Goal: Task Accomplishment & Management: Complete application form

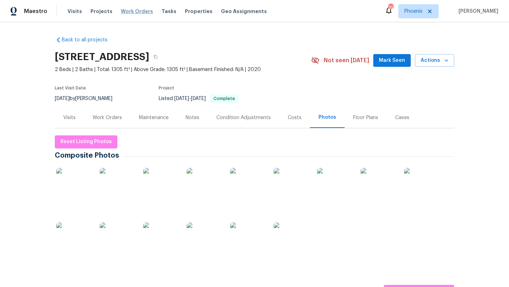
click at [139, 12] on span "Work Orders" at bounding box center [137, 11] width 32 height 7
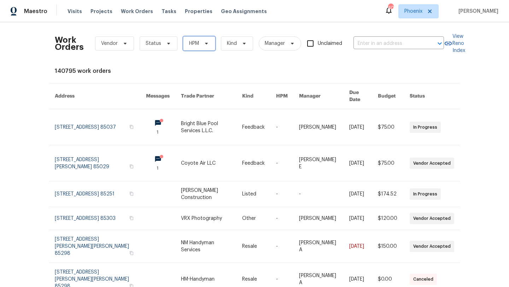
click at [202, 46] on span at bounding box center [205, 44] width 8 height 6
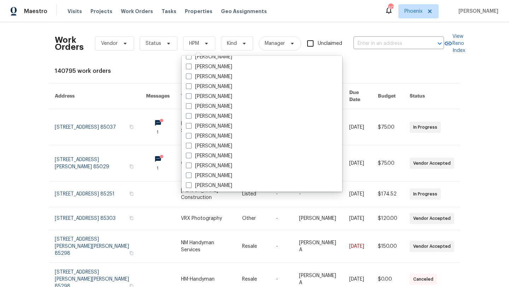
scroll to position [424, 0]
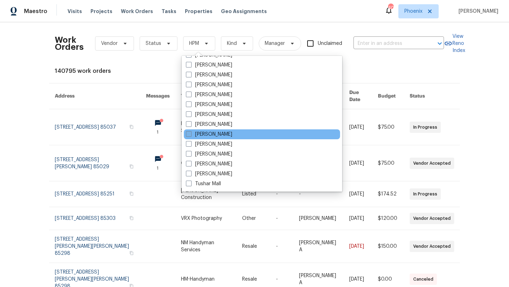
click at [188, 136] on span at bounding box center [189, 134] width 6 height 6
click at [188, 135] on input "[PERSON_NAME]" at bounding box center [188, 133] width 5 height 5
checkbox input "true"
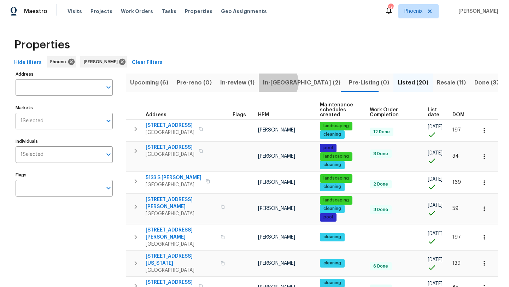
click at [274, 82] on span "In-reno (2)" at bounding box center [301, 83] width 77 height 10
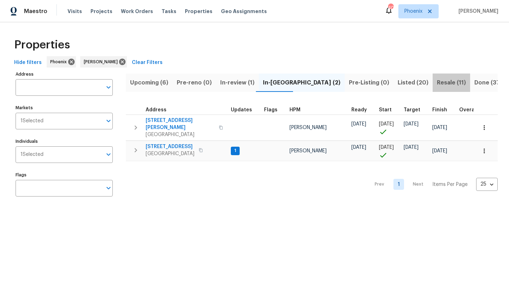
click at [437, 81] on span "Resale (11)" at bounding box center [451, 83] width 29 height 10
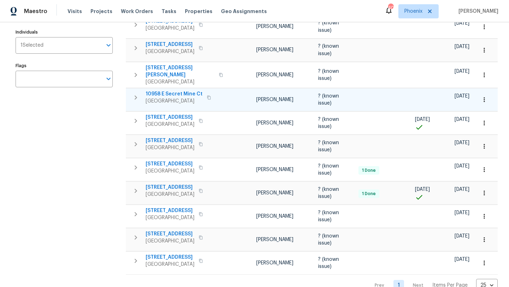
scroll to position [117, 0]
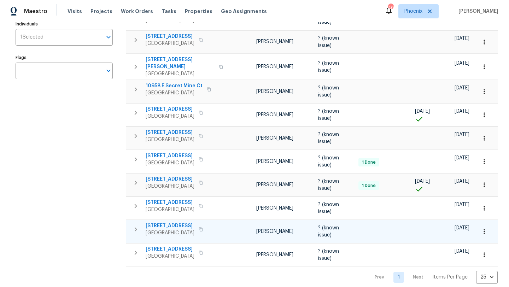
click at [205, 224] on button "button" at bounding box center [201, 229] width 8 height 10
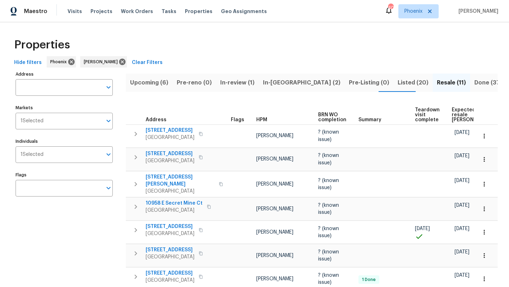
click at [148, 80] on span "Upcoming (6)" at bounding box center [149, 83] width 38 height 10
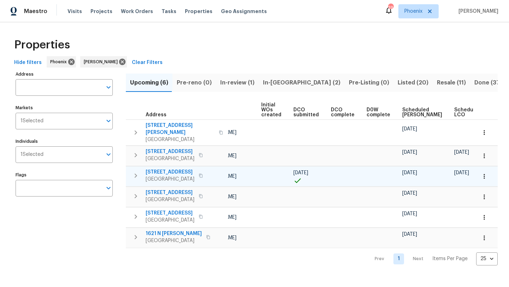
scroll to position [0, 78]
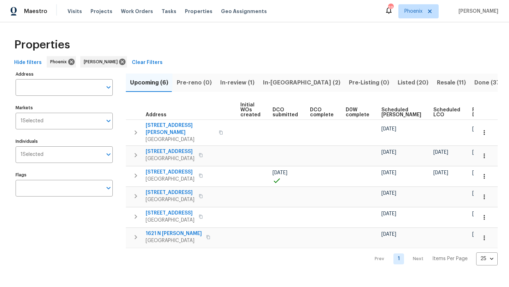
click at [472, 115] on span "Ready Date" at bounding box center [480, 112] width 16 height 10
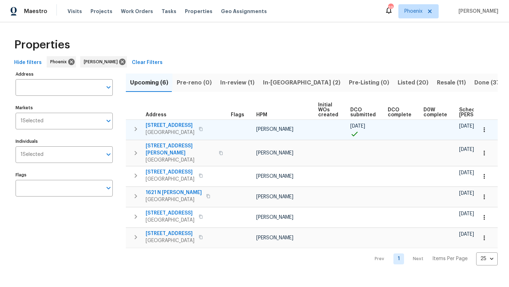
click at [203, 129] on icon "button" at bounding box center [201, 129] width 4 height 4
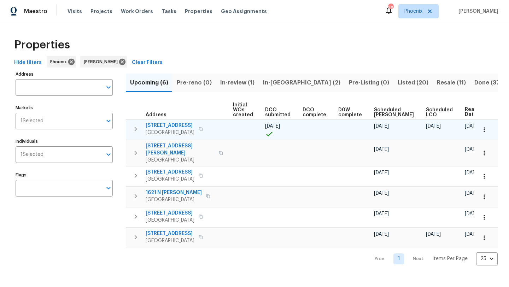
scroll to position [0, 86]
click at [172, 124] on span "3318 W White Canyon Rd" at bounding box center [170, 125] width 49 height 7
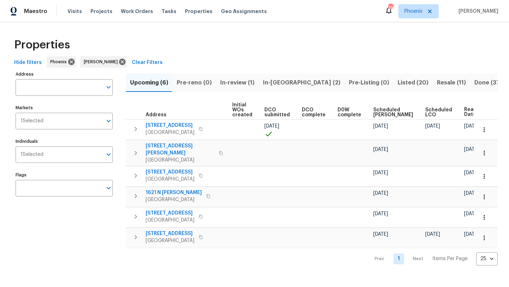
click at [283, 83] on span "In-reno (2)" at bounding box center [301, 83] width 77 height 10
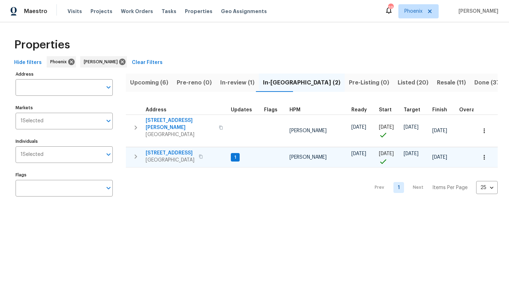
click at [175, 150] on span "33153 N Cat Hills Ave" at bounding box center [170, 153] width 49 height 7
click at [154, 83] on span "Upcoming (6)" at bounding box center [149, 83] width 38 height 10
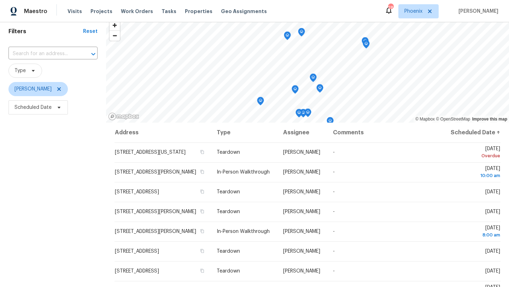
scroll to position [27, 0]
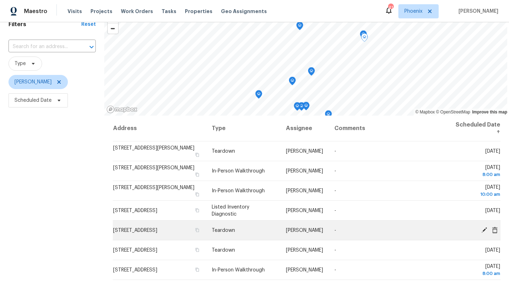
scroll to position [24, 0]
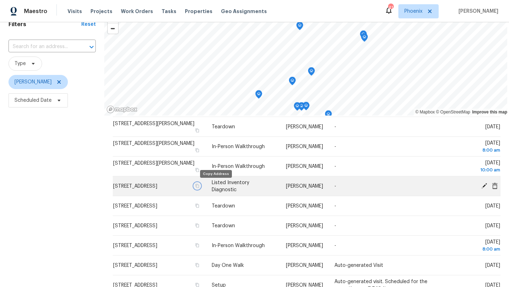
click at [199, 187] on icon "button" at bounding box center [197, 186] width 4 height 4
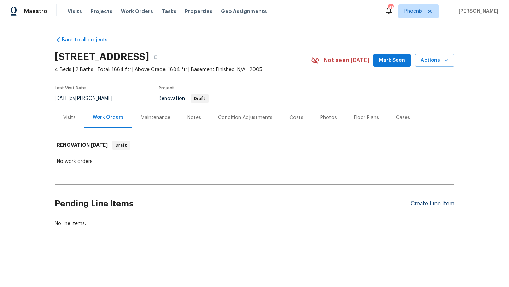
click at [441, 201] on div "Create Line Item" at bounding box center [432, 203] width 43 height 7
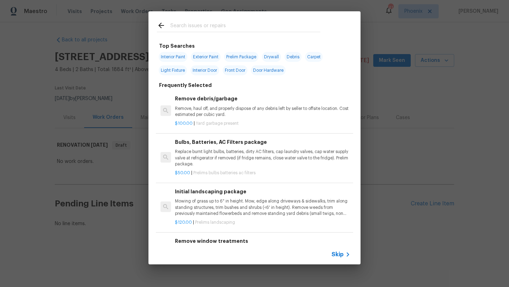
click at [183, 54] on span "Interior Paint" at bounding box center [173, 57] width 29 height 10
type input "Interior Paint"
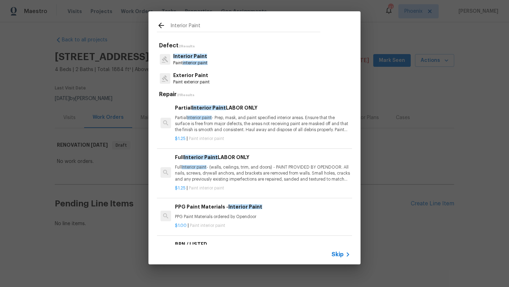
click at [163, 23] on icon at bounding box center [161, 25] width 8 height 8
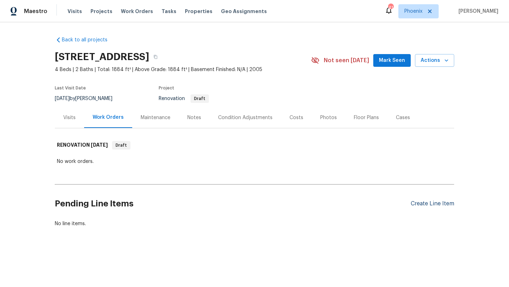
click at [417, 206] on div "Create Line Item" at bounding box center [432, 203] width 43 height 7
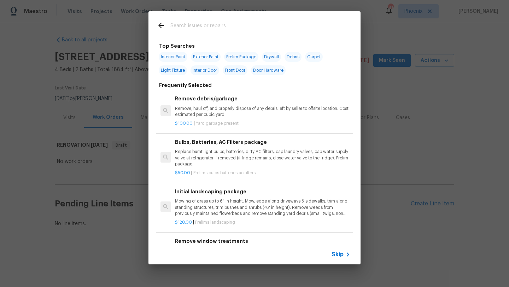
click at [222, 24] on input "text" at bounding box center [245, 26] width 150 height 11
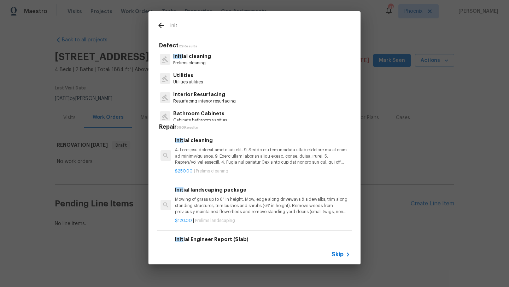
type input "init"
click at [197, 62] on p "Prelims cleaning" at bounding box center [192, 63] width 38 height 6
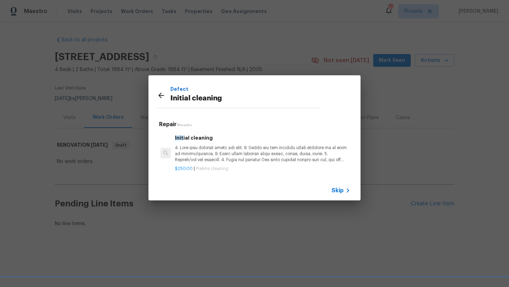
click at [204, 160] on p at bounding box center [262, 154] width 175 height 18
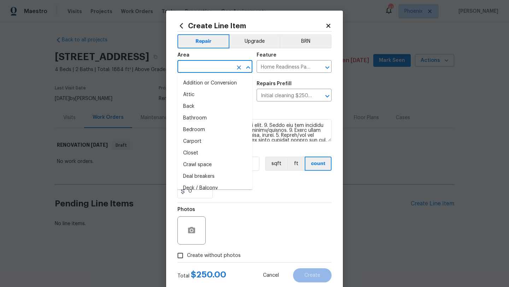
click at [186, 63] on input "text" at bounding box center [204, 67] width 55 height 11
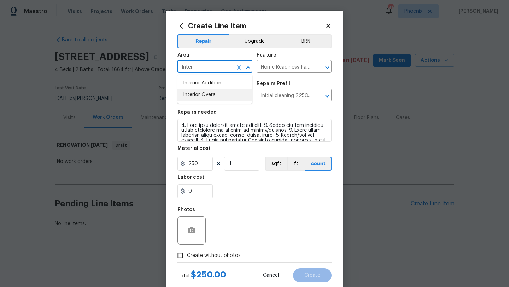
click at [194, 93] on li "Interior Overall" at bounding box center [214, 95] width 75 height 12
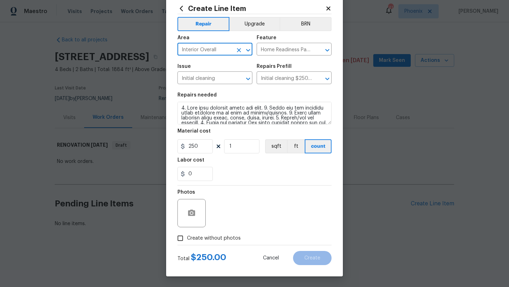
type input "Interior Overall"
click at [181, 238] on input "Create without photos" at bounding box center [180, 238] width 13 height 13
checkbox input "true"
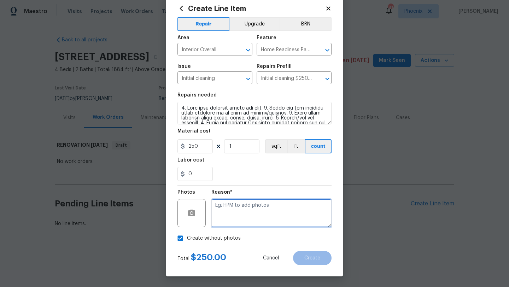
click at [227, 225] on textarea at bounding box center [271, 213] width 120 height 28
type textarea "Initial"
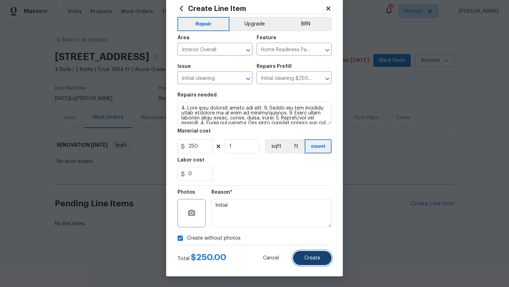
click at [311, 256] on span "Create" at bounding box center [312, 258] width 16 height 5
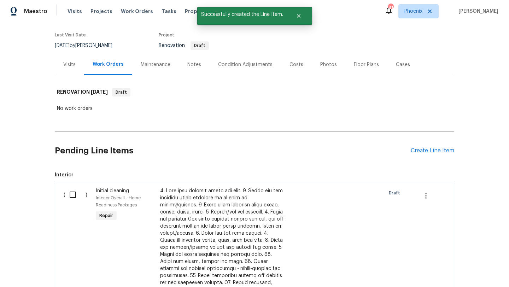
scroll to position [76, 0]
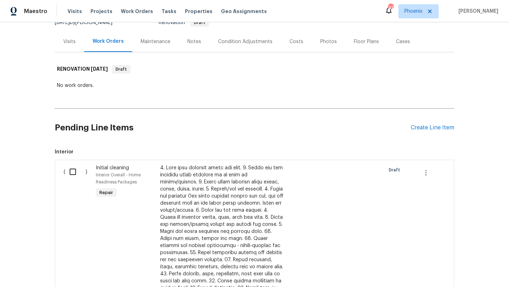
click at [76, 173] on input "checkbox" at bounding box center [75, 171] width 20 height 15
checkbox input "true"
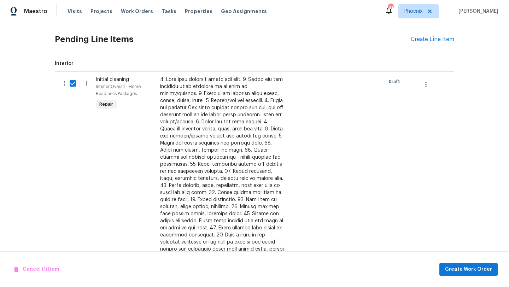
scroll to position [214, 0]
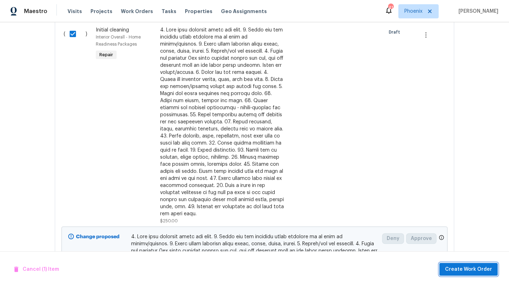
click at [478, 266] on span "Create Work Order" at bounding box center [468, 269] width 47 height 9
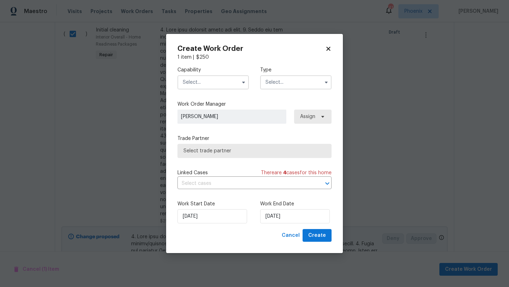
click at [223, 74] on div "Capability" at bounding box center [212, 77] width 71 height 23
click at [223, 82] on input "text" at bounding box center [212, 82] width 71 height 14
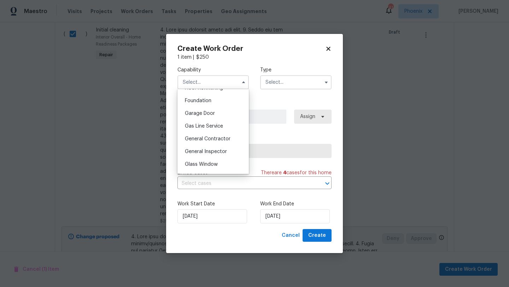
scroll to position [306, 0]
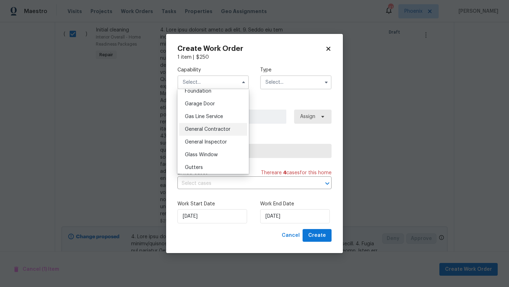
click at [223, 131] on span "General Contractor" at bounding box center [208, 129] width 46 height 5
type input "General Contractor"
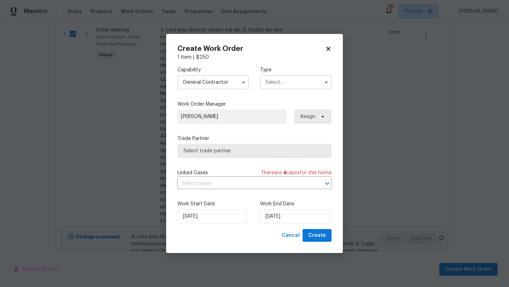
click at [283, 77] on input "text" at bounding box center [295, 82] width 71 height 14
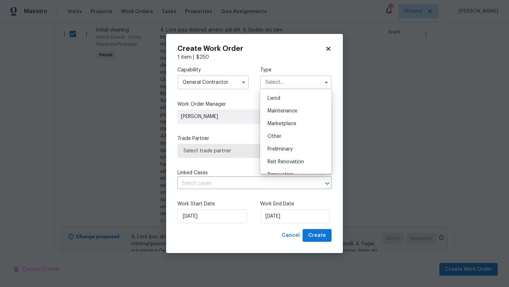
scroll to position [105, 0]
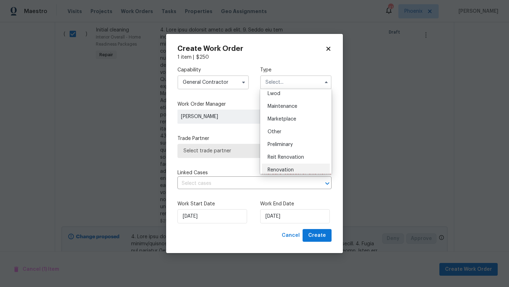
click at [288, 169] on span "Renovation" at bounding box center [281, 170] width 26 height 5
type input "Renovation"
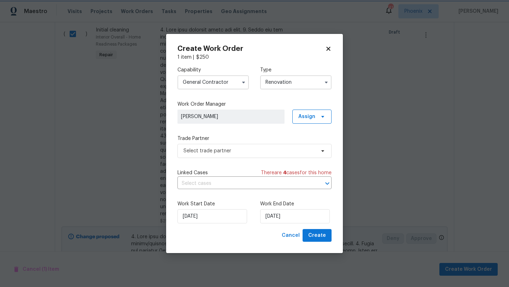
scroll to position [0, 0]
click at [252, 148] on span "Select trade partner" at bounding box center [249, 150] width 132 height 7
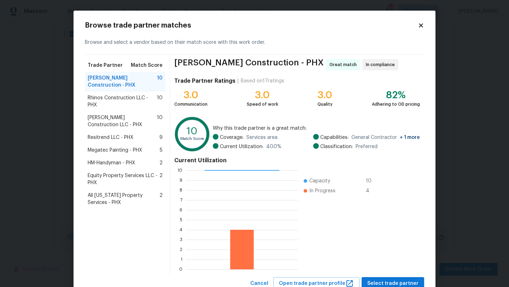
scroll to position [25, 0]
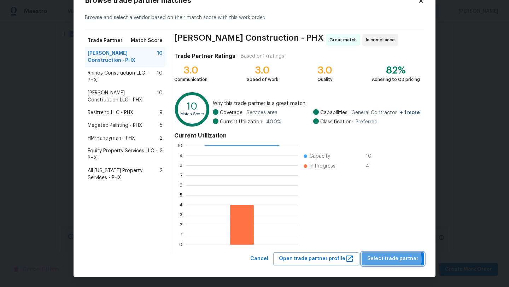
click at [391, 260] on span "Select trade partner" at bounding box center [392, 258] width 51 height 9
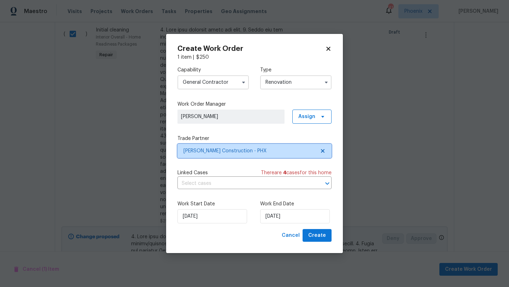
scroll to position [0, 0]
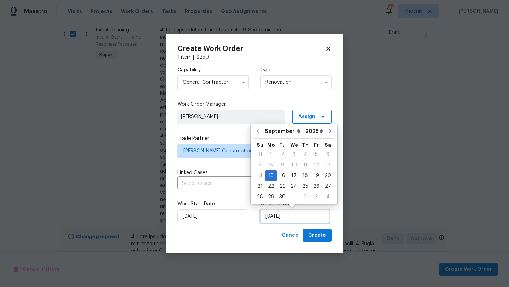
click at [309, 221] on input "9/15/2025" at bounding box center [295, 216] width 70 height 14
click at [303, 184] on div "25" at bounding box center [305, 186] width 11 height 10
type input "9/25/2025"
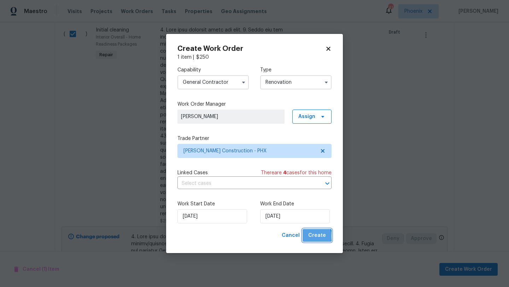
click at [312, 236] on span "Create" at bounding box center [317, 235] width 18 height 9
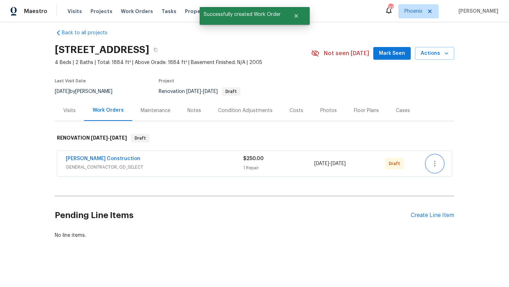
click at [437, 165] on icon "button" at bounding box center [434, 163] width 8 height 8
click at [437, 165] on li "Send to Vendor" at bounding box center [464, 164] width 76 height 12
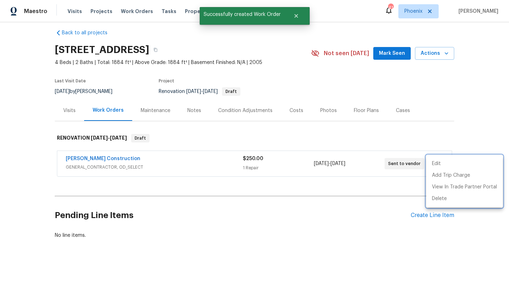
click at [449, 96] on div at bounding box center [254, 143] width 509 height 287
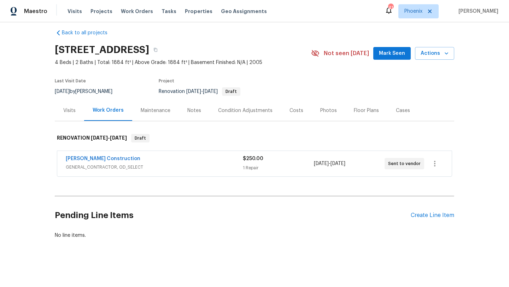
click at [292, 106] on div "Costs" at bounding box center [296, 110] width 31 height 21
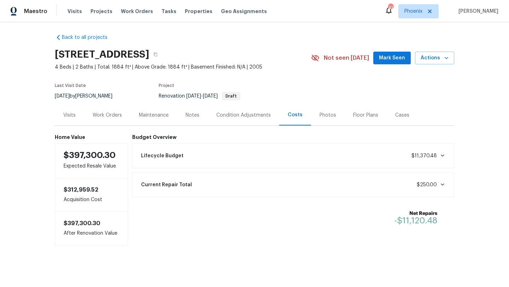
scroll to position [4, 0]
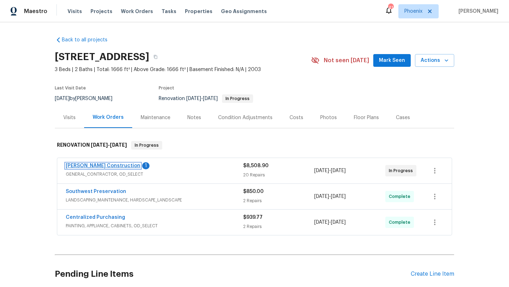
click at [110, 166] on link "[PERSON_NAME] Construction" at bounding box center [103, 165] width 75 height 5
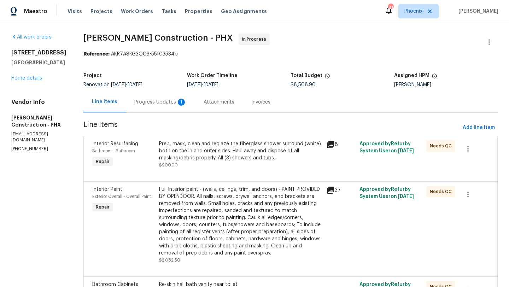
click at [152, 103] on div "Progress Updates 1" at bounding box center [160, 102] width 52 height 7
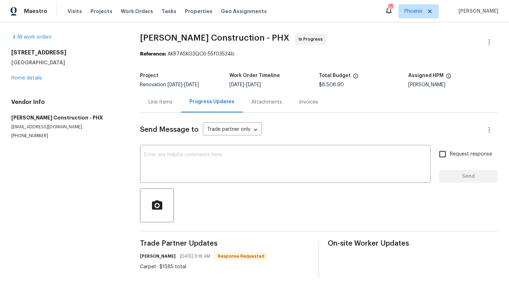
click at [168, 102] on div "Line Items" at bounding box center [160, 102] width 24 height 7
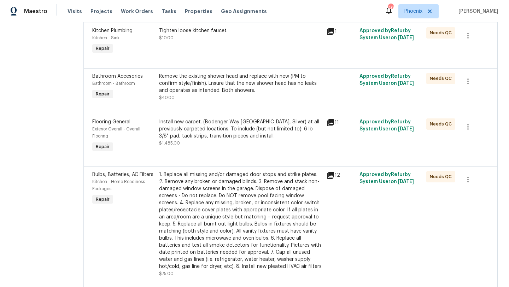
scroll to position [571, 0]
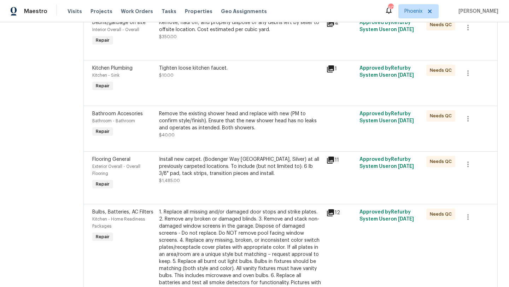
click at [225, 165] on div "Install new carpet. (Bodenger Way [GEOGRAPHIC_DATA], Silver) at all previously …" at bounding box center [240, 166] width 163 height 21
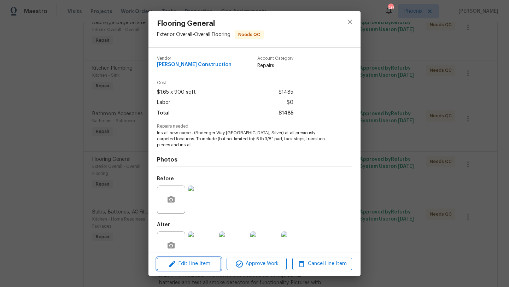
click at [209, 265] on span "Edit Line Item" at bounding box center [189, 263] width 60 height 9
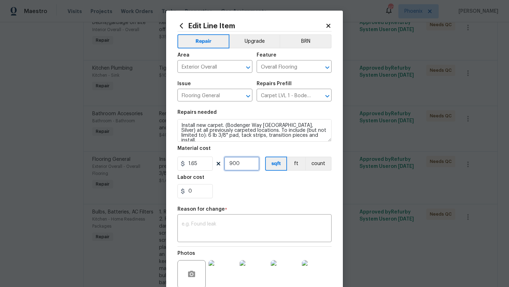
click at [257, 166] on input "900" at bounding box center [241, 164] width 35 height 14
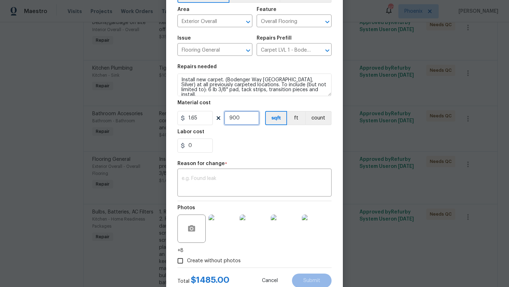
scroll to position [46, 0]
type input "961"
click at [265, 157] on div "Repair Upgrade BRN Area Exterior Overall ​ Feature Overall Flooring ​ Issue Flo…" at bounding box center [254, 126] width 154 height 282
click at [228, 185] on textarea at bounding box center [255, 182] width 146 height 15
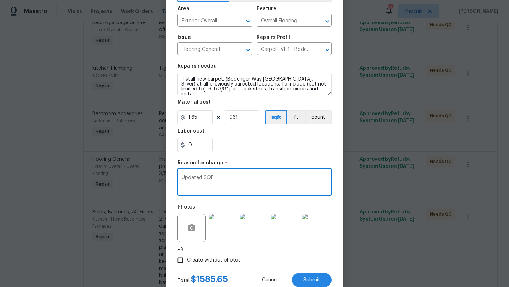
scroll to position [69, 0]
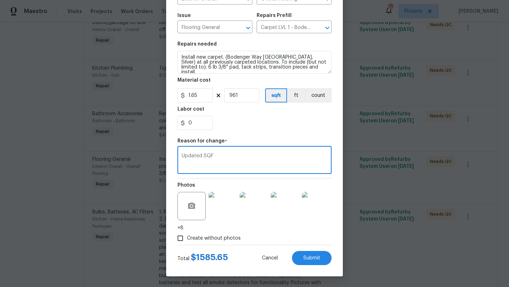
type textarea "Updated SQF"
click at [319, 266] on div "Edit Line Item Repair Upgrade BRN Area Exterior Overall ​ Feature Overall Floor…" at bounding box center [254, 109] width 177 height 334
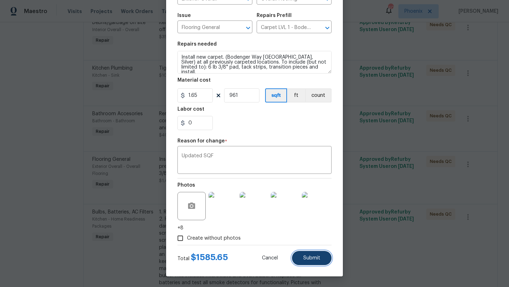
click at [317, 263] on button "Submit" at bounding box center [312, 258] width 40 height 14
type input "900"
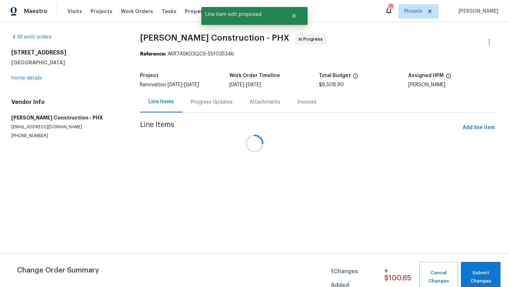
scroll to position [0, 0]
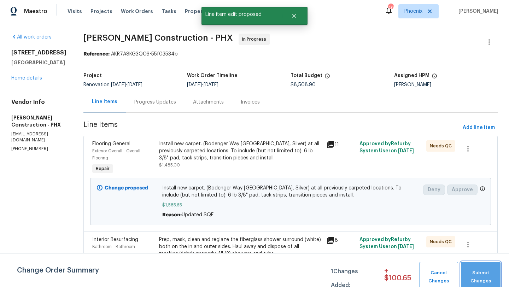
click at [475, 270] on span "Submit Changes" at bounding box center [480, 277] width 33 height 16
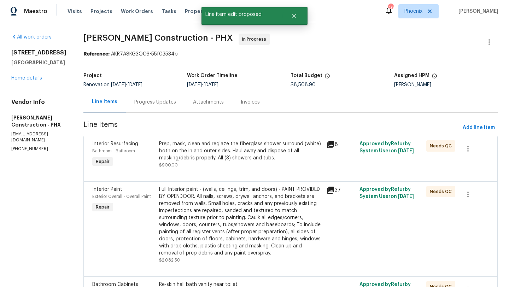
click at [154, 99] on div "Progress Updates" at bounding box center [155, 102] width 42 height 7
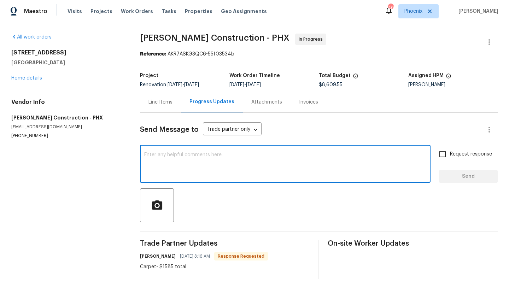
click at [170, 158] on textarea at bounding box center [285, 164] width 282 height 25
type textarea "Updated"
click at [469, 179] on span "Send" at bounding box center [468, 176] width 47 height 9
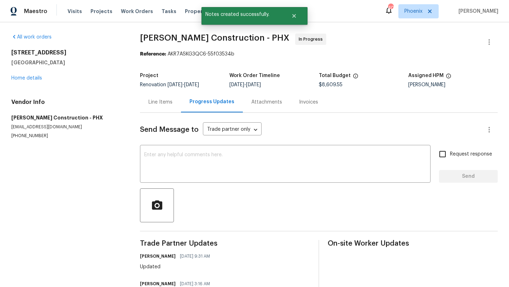
scroll to position [31, 0]
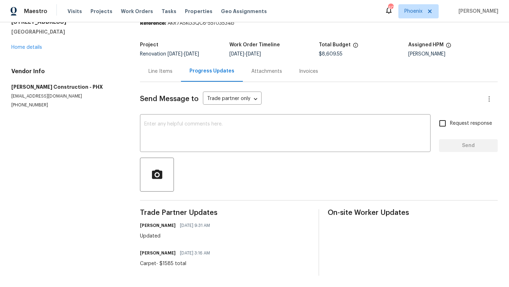
click at [175, 73] on div "Line Items" at bounding box center [160, 71] width 41 height 21
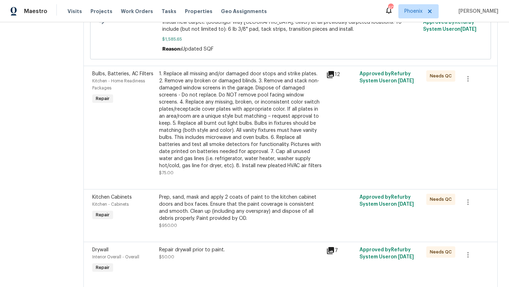
scroll to position [1132, 0]
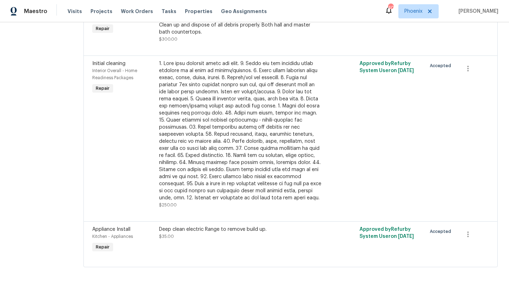
click at [183, 232] on div "Deep clean electric Range to remove build up." at bounding box center [240, 229] width 163 height 7
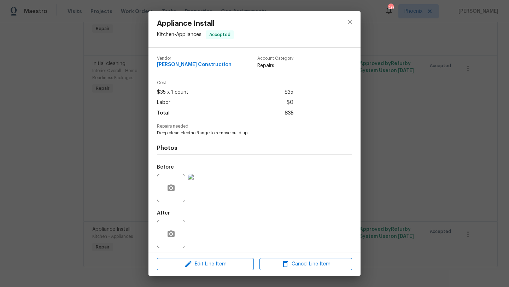
click at [204, 188] on img at bounding box center [202, 188] width 28 height 28
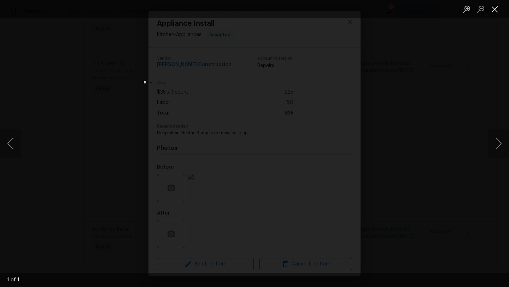
click at [496, 12] on button "Close lightbox" at bounding box center [495, 9] width 14 height 12
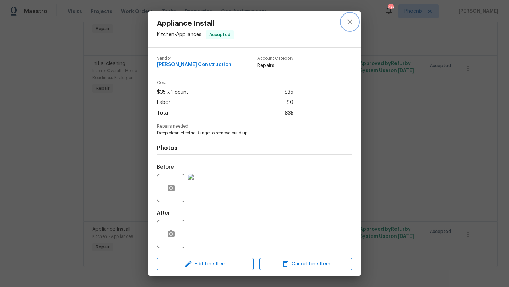
click at [353, 22] on icon "close" at bounding box center [350, 22] width 8 height 8
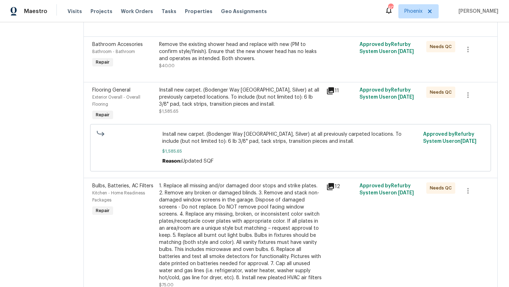
scroll to position [638, 0]
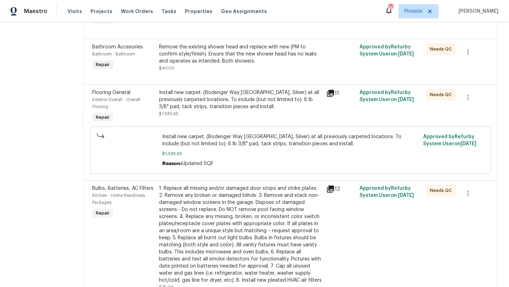
click at [219, 142] on span "Install new carpet. (Bodenger Way [GEOGRAPHIC_DATA], Silver) at all previously …" at bounding box center [290, 140] width 257 height 14
click at [218, 96] on div "Install new carpet. (Bodenger Way [GEOGRAPHIC_DATA], Silver) at all previously …" at bounding box center [240, 99] width 163 height 21
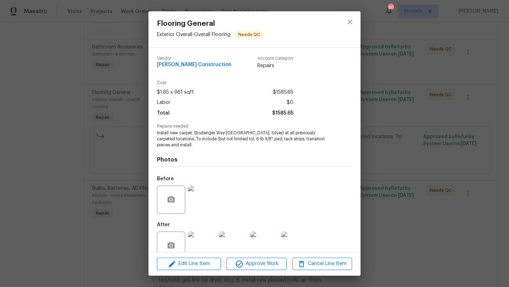
click at [203, 234] on img at bounding box center [202, 246] width 28 height 28
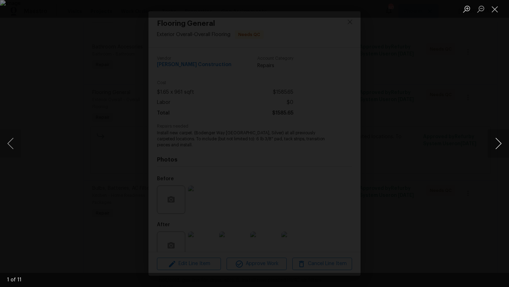
click at [501, 145] on button "Next image" at bounding box center [498, 143] width 21 height 28
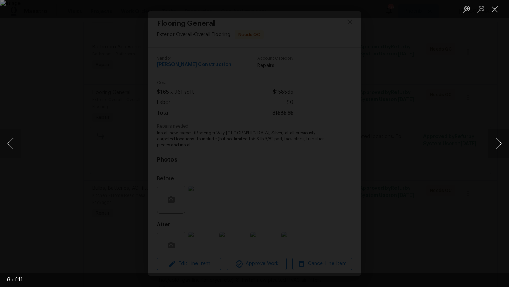
click at [501, 145] on button "Next image" at bounding box center [498, 143] width 21 height 28
click at [498, 11] on button "Close lightbox" at bounding box center [495, 9] width 14 height 12
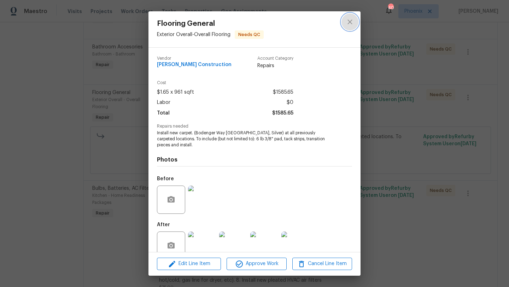
click at [351, 23] on icon "close" at bounding box center [349, 21] width 5 height 5
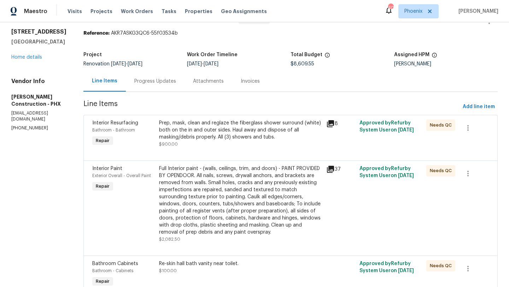
scroll to position [0, 0]
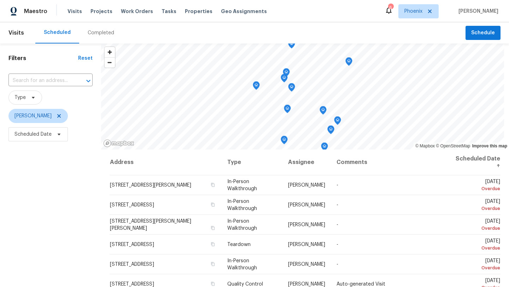
scroll to position [39, 0]
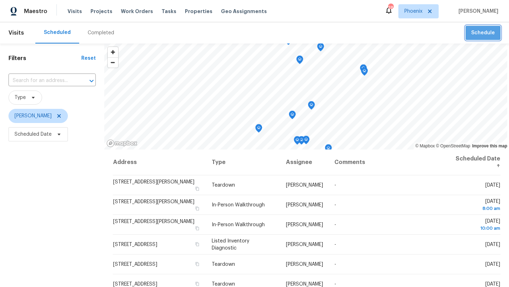
click at [490, 33] on span "Schedule" at bounding box center [483, 33] width 24 height 9
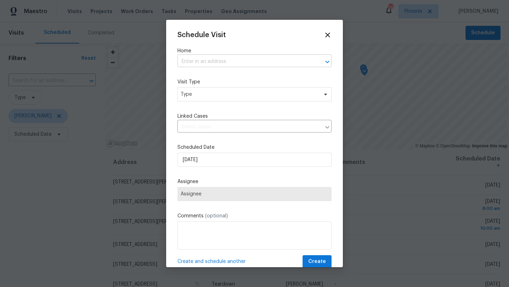
click at [229, 61] on input "text" at bounding box center [244, 61] width 134 height 11
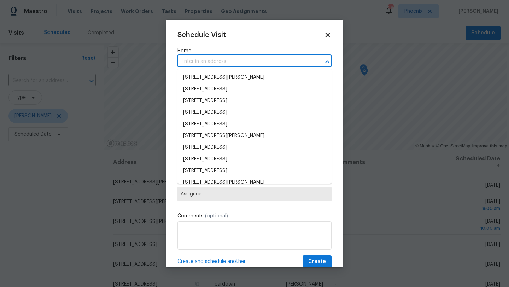
paste input "[STREET_ADDRESS][DEMOGRAPHIC_DATA]"
type input "[STREET_ADDRESS][DEMOGRAPHIC_DATA]"
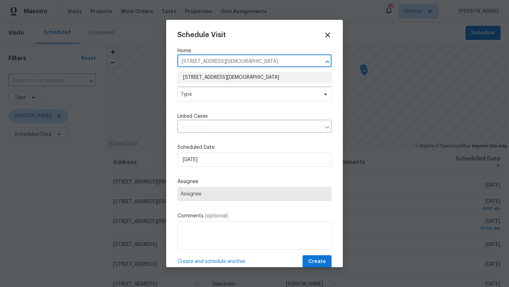
click at [221, 77] on li "[STREET_ADDRESS][DEMOGRAPHIC_DATA]" at bounding box center [254, 78] width 154 height 12
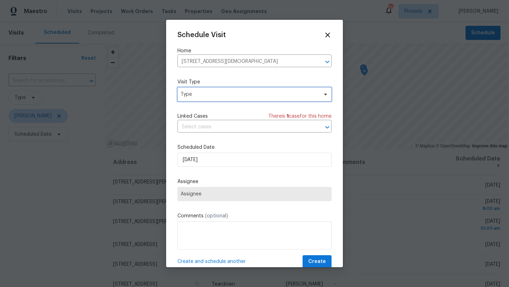
click at [215, 97] on span "Type" at bounding box center [249, 94] width 137 height 7
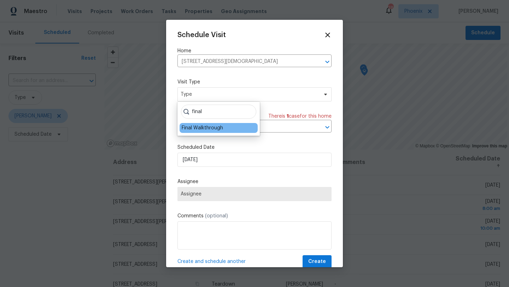
type input "final"
click at [211, 132] on div "Final Walkthrough" at bounding box center [219, 128] width 78 height 10
click at [205, 127] on div "Final Walkthrough" at bounding box center [202, 127] width 41 height 7
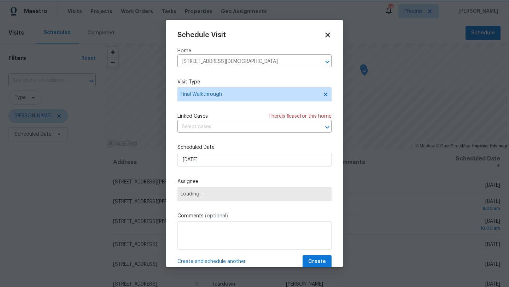
scroll to position [13, 0]
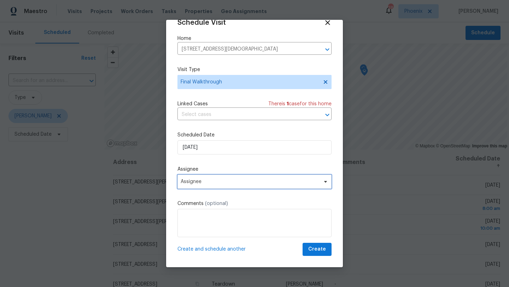
click at [216, 181] on span "Assignee" at bounding box center [250, 182] width 139 height 6
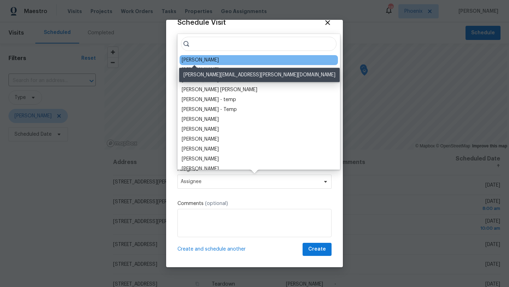
click at [203, 61] on div "[PERSON_NAME]" at bounding box center [200, 60] width 37 height 7
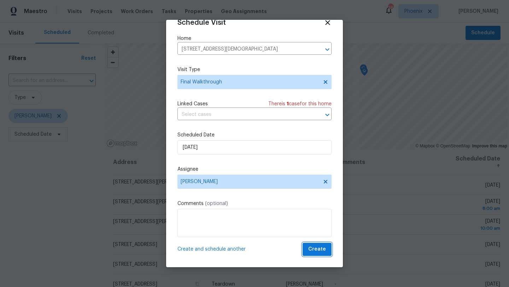
click at [320, 250] on span "Create" at bounding box center [317, 249] width 18 height 9
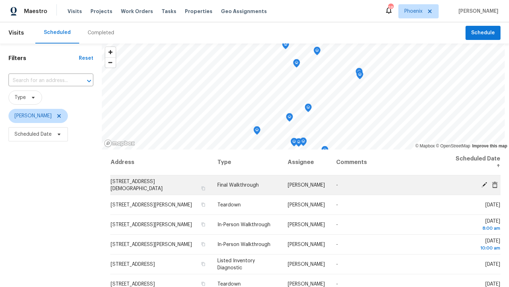
click at [484, 184] on icon at bounding box center [484, 185] width 6 height 6
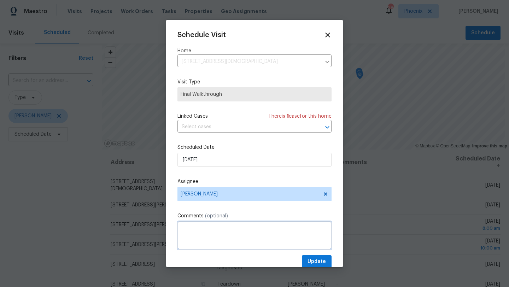
click at [231, 235] on textarea at bounding box center [254, 235] width 154 height 28
paste textarea "1982 and Gate code: 2243"
type textarea "1982 and Gate code: 2243"
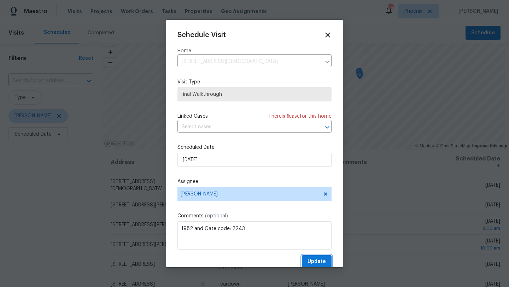
click at [315, 262] on span "Update" at bounding box center [316, 261] width 18 height 9
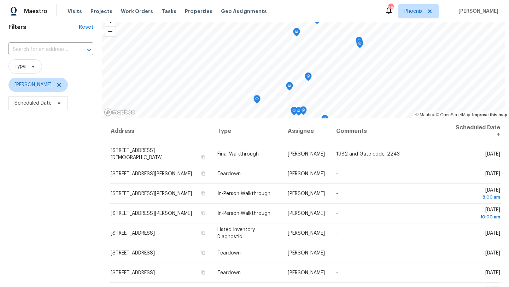
scroll to position [0, 0]
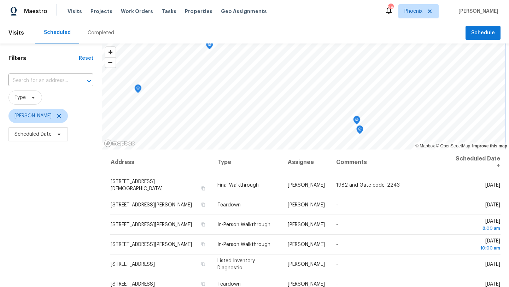
click at [348, 157] on div "© Mapbox © OpenStreetMap Improve this map Address Type Assignee Comments Schedu…" at bounding box center [305, 211] width 407 height 336
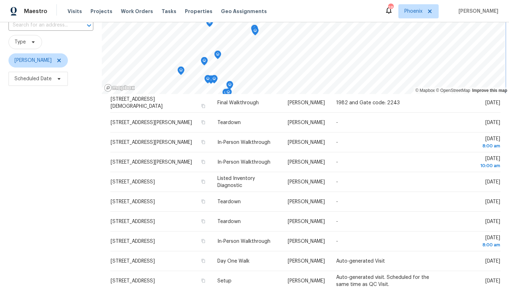
scroll to position [61, 0]
